Goal: Task Accomplishment & Management: Use online tool/utility

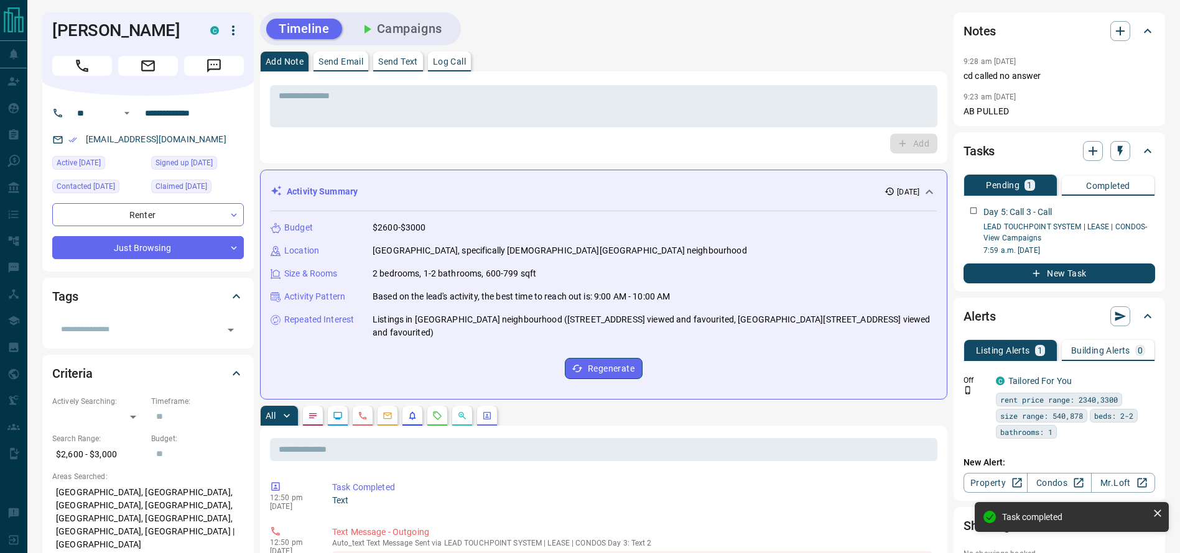
click at [86, 52] on div at bounding box center [148, 63] width 192 height 25
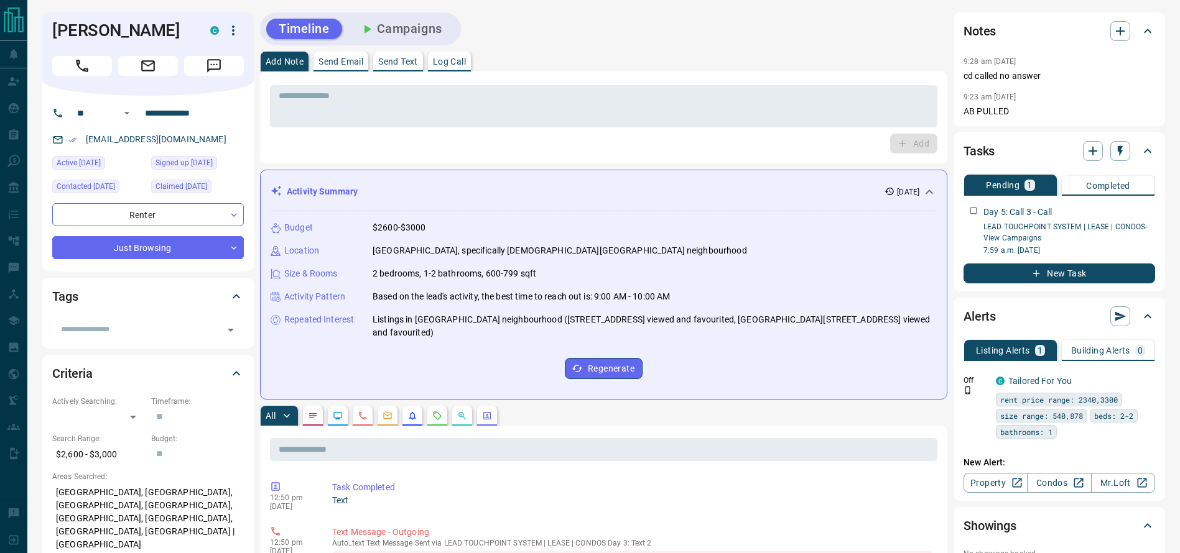
drag, startPoint x: 746, startPoint y: 21, endPoint x: 726, endPoint y: 32, distance: 23.1
click at [731, 30] on div "Timeline Campaigns" at bounding box center [603, 28] width 687 height 33
click at [601, 73] on div "* ​ Add" at bounding box center [603, 118] width 687 height 92
click at [734, 72] on div "* ​ Add" at bounding box center [603, 118] width 687 height 92
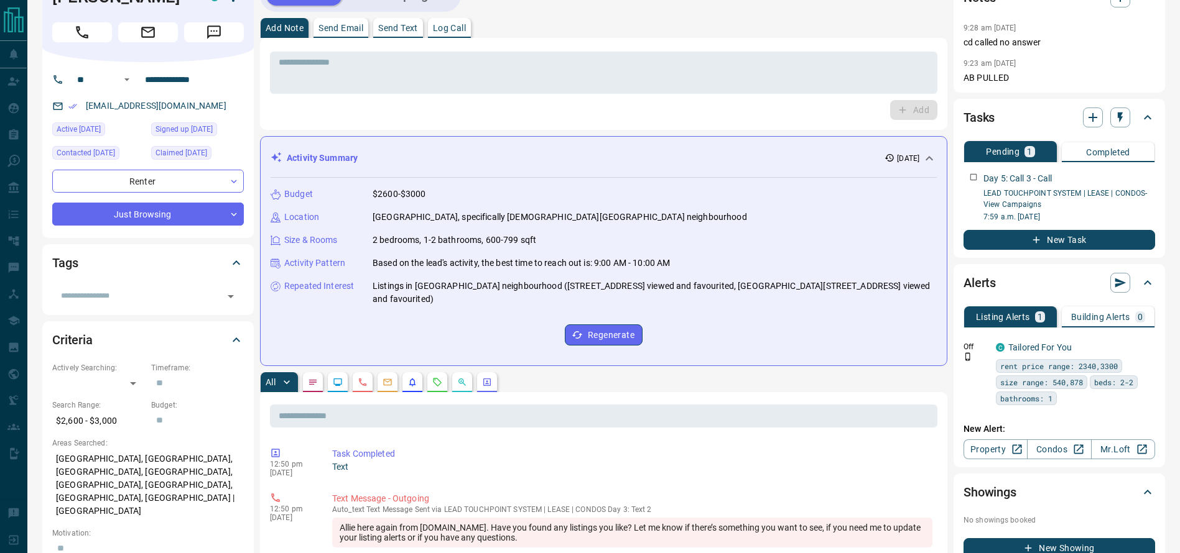
scroll to position [35, 0]
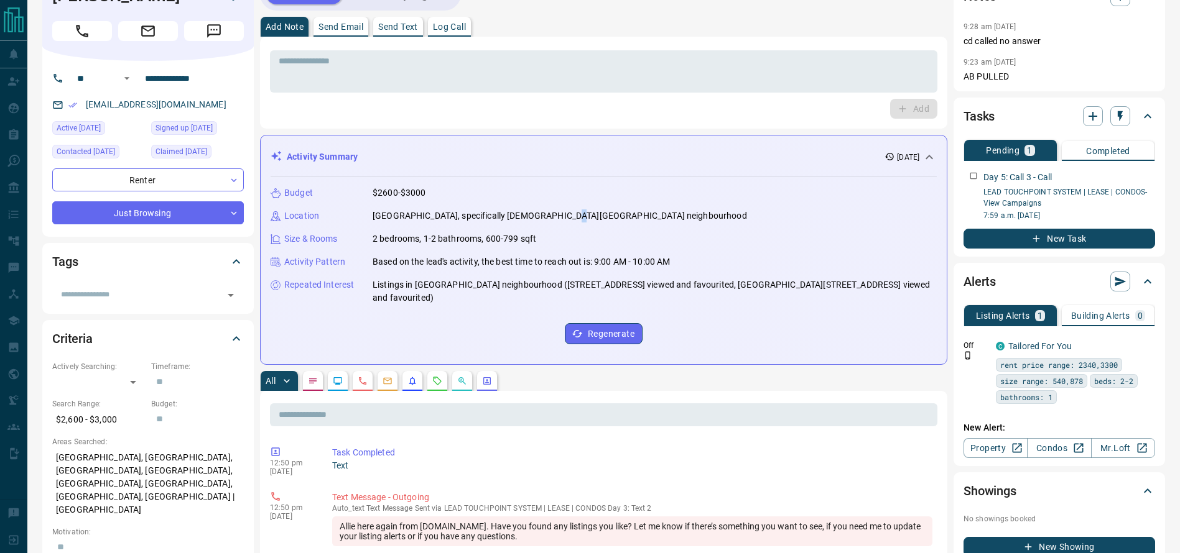
click at [556, 210] on p "[GEOGRAPHIC_DATA], specifically [DEMOGRAPHIC_DATA][GEOGRAPHIC_DATA] neighbourho…" at bounding box center [560, 216] width 374 height 13
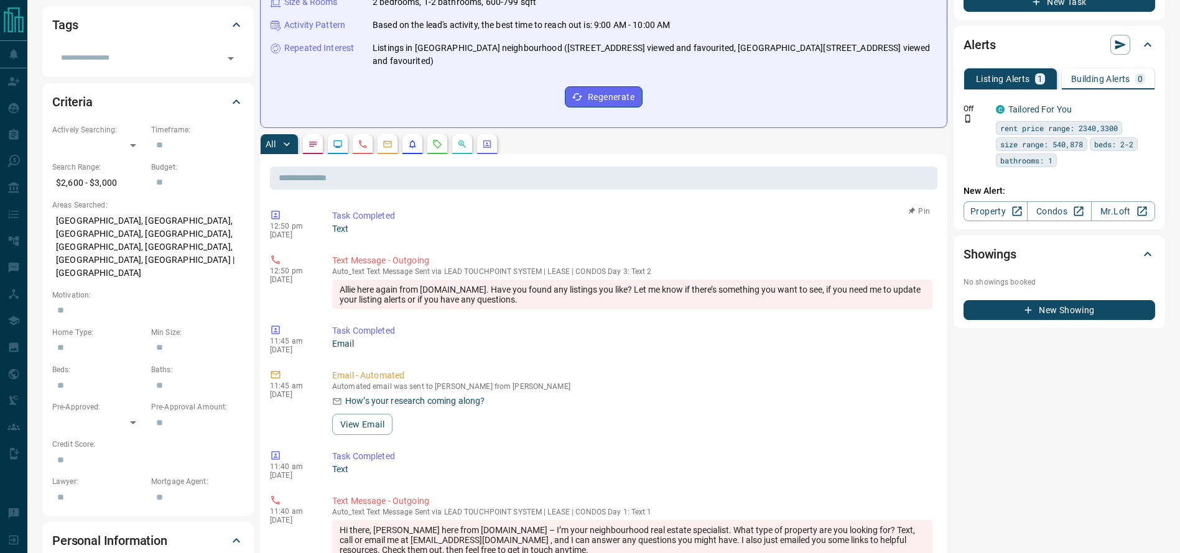
scroll to position [0, 0]
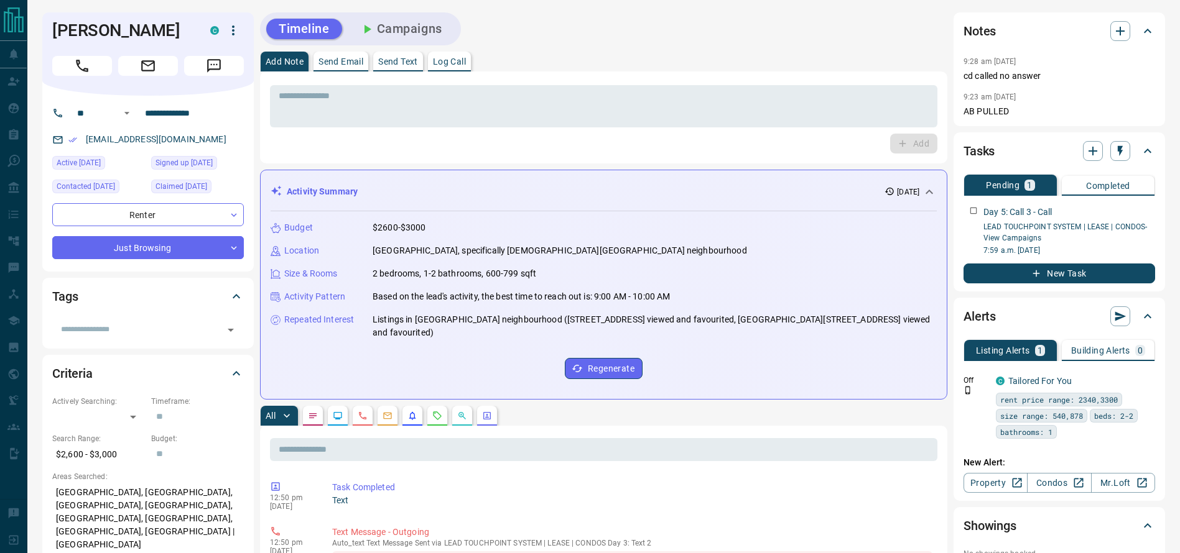
click at [528, 150] on div "Add" at bounding box center [603, 144] width 667 height 20
click at [955, 116] on div "Notes 9:28 am [DATE] cd called no answer 9:23 am [DATE] AB PULLED" at bounding box center [1058, 69] width 211 height 114
click at [960, 94] on div "Notes 9:28 am [DATE] cd called no answer 9:23 am [DATE] AB PULLED" at bounding box center [1058, 69] width 211 height 114
click at [725, 95] on textarea at bounding box center [604, 107] width 650 height 32
